Goal: Information Seeking & Learning: Learn about a topic

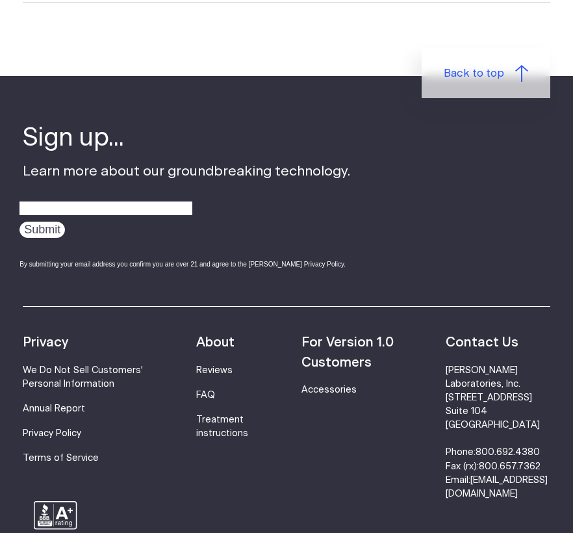
scroll to position [4111, 0]
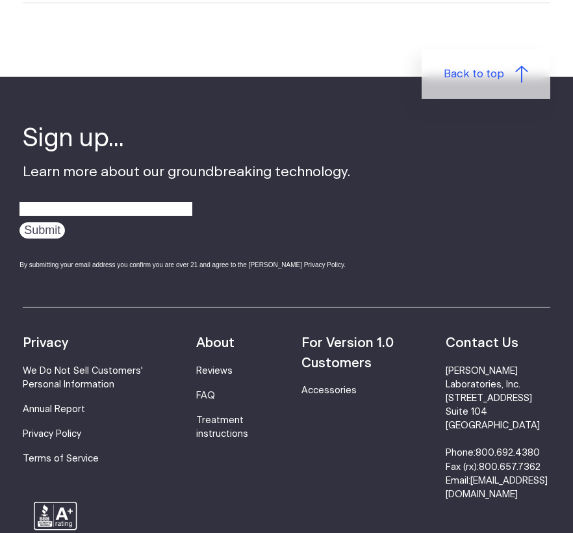
click at [346, 336] on strong "For Version 1.0 Customers" at bounding box center [347, 352] width 92 height 33
click at [318, 386] on link "Accessories" at bounding box center [328, 390] width 55 height 9
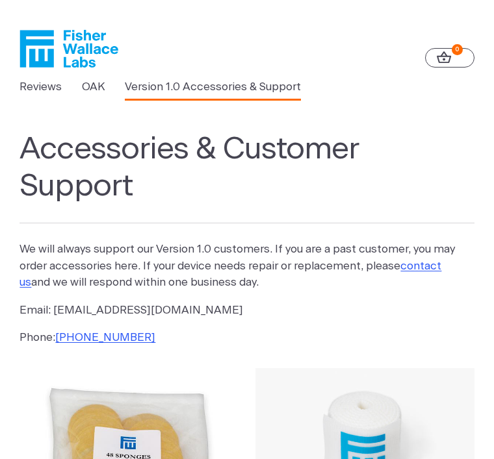
click at [93, 79] on link "OAK" at bounding box center [93, 87] width 23 height 17
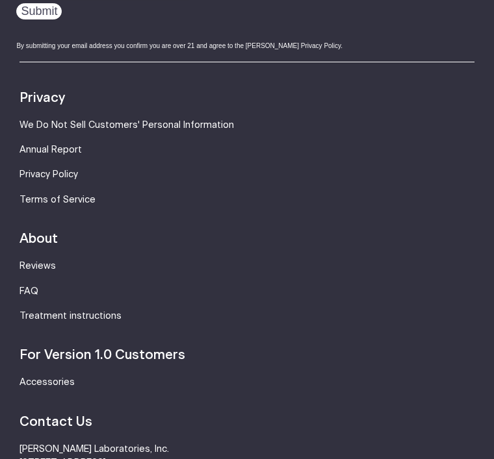
scroll to position [2816, 0]
click at [34, 287] on link "FAQ" at bounding box center [28, 291] width 19 height 9
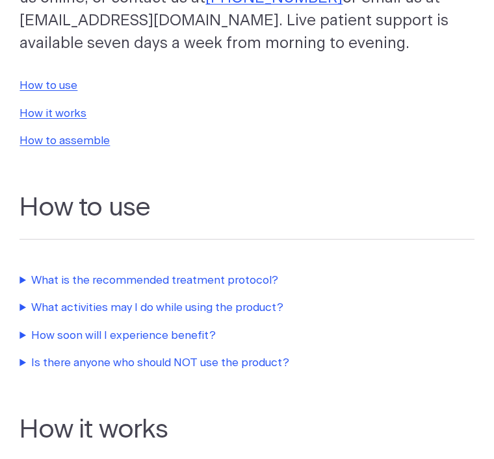
scroll to position [223, 0]
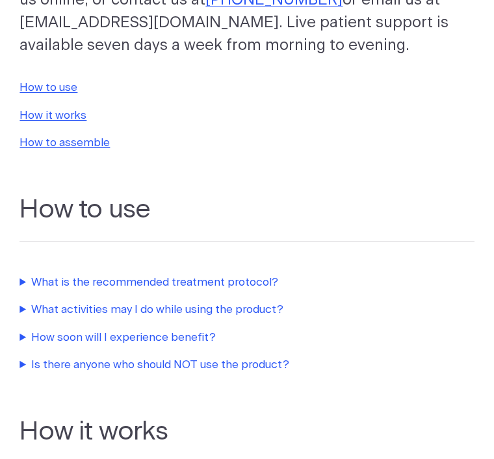
click at [66, 119] on link "How it works" at bounding box center [52, 115] width 67 height 11
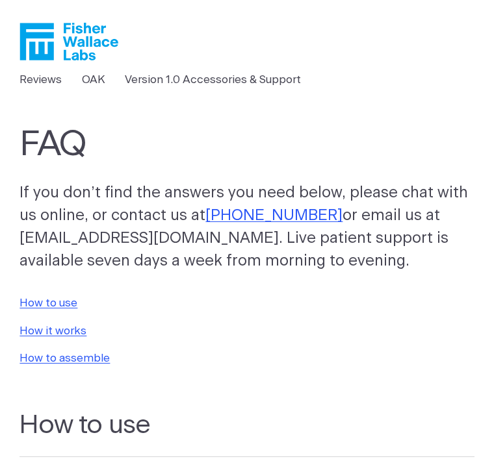
scroll to position [6, 0]
